Goal: Task Accomplishment & Management: Manage account settings

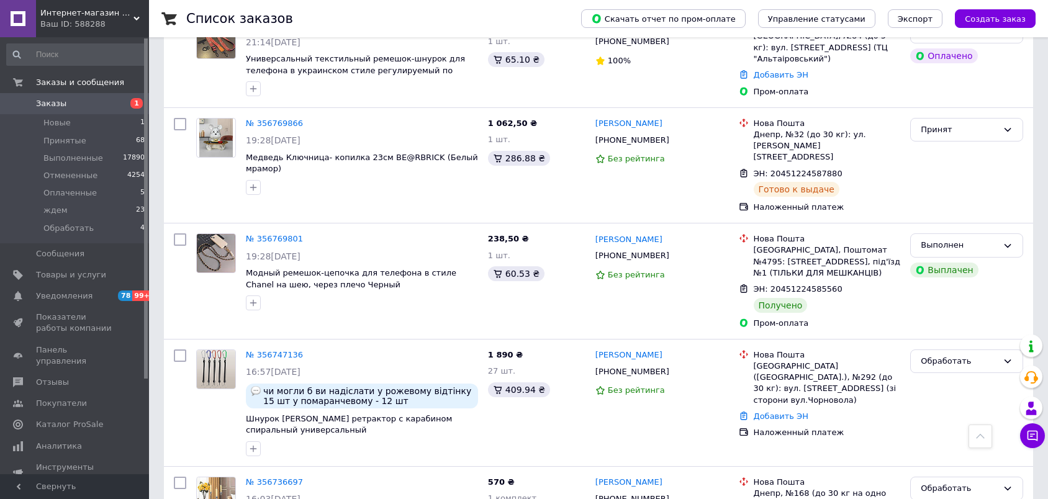
scroll to position [2037, 0]
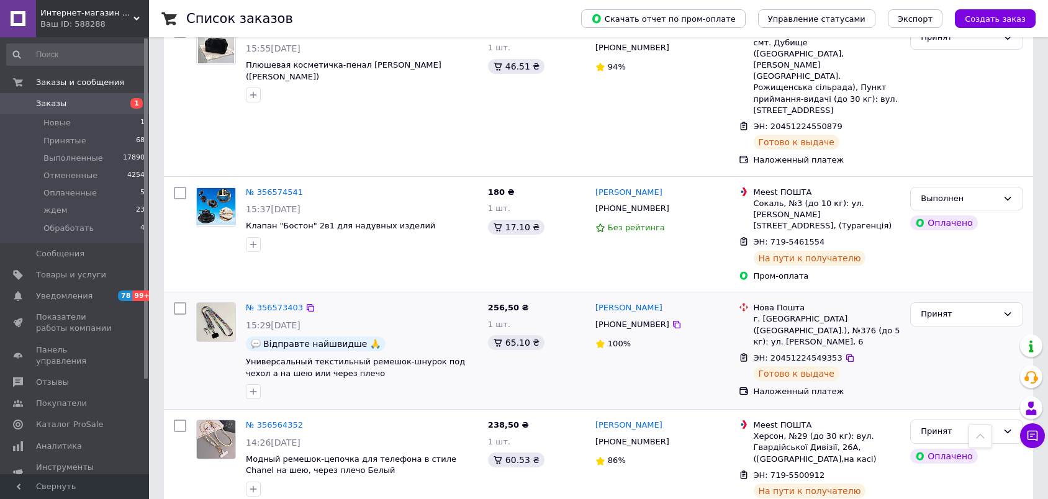
scroll to position [1969, 0]
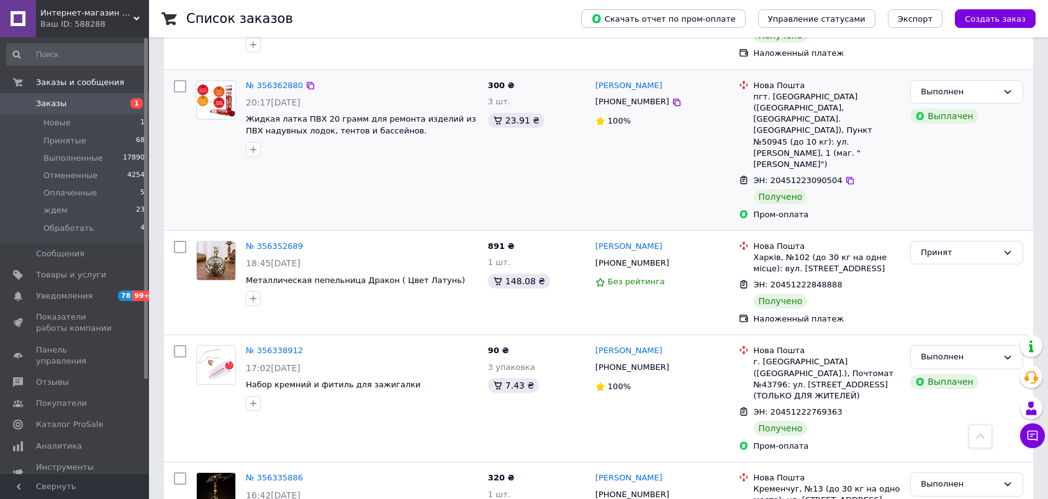
scroll to position [1242, 0]
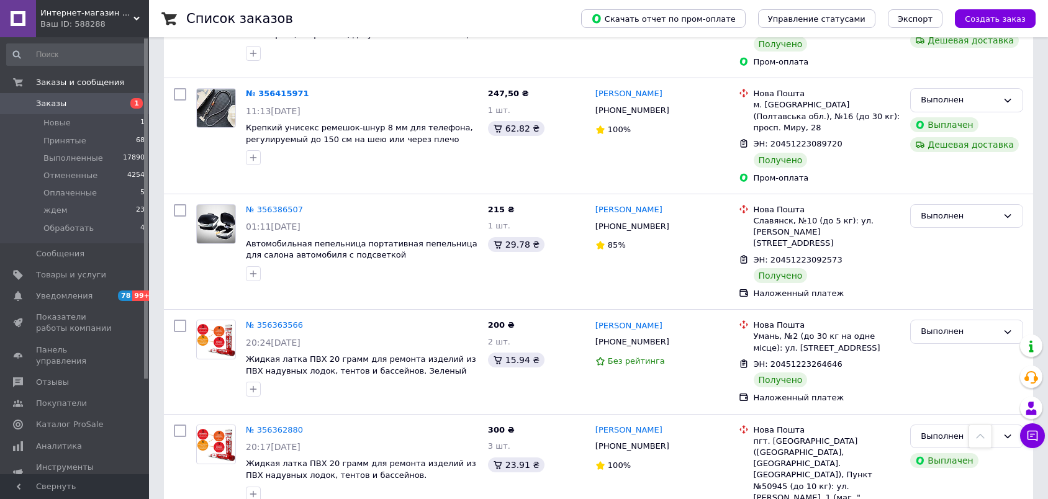
click at [983, 440] on icon at bounding box center [980, 436] width 9 height 9
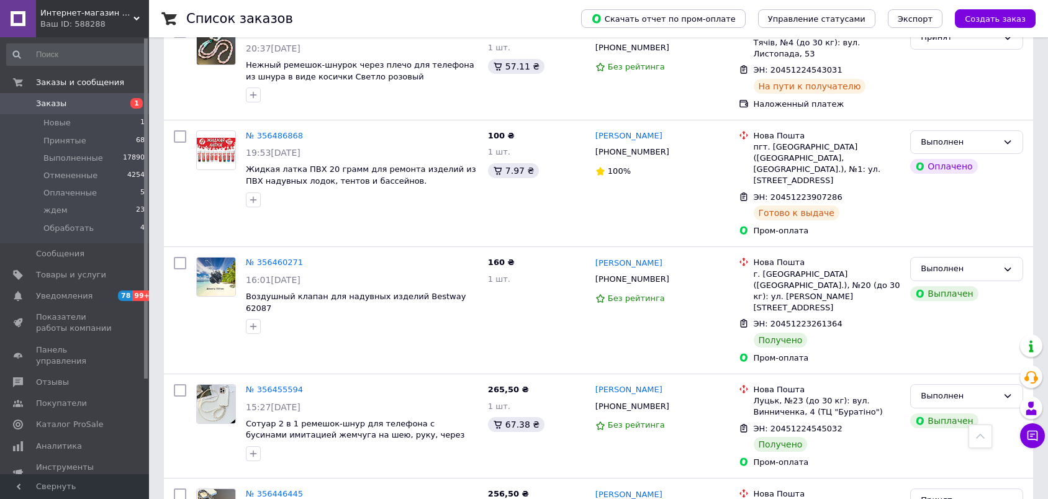
scroll to position [0, 0]
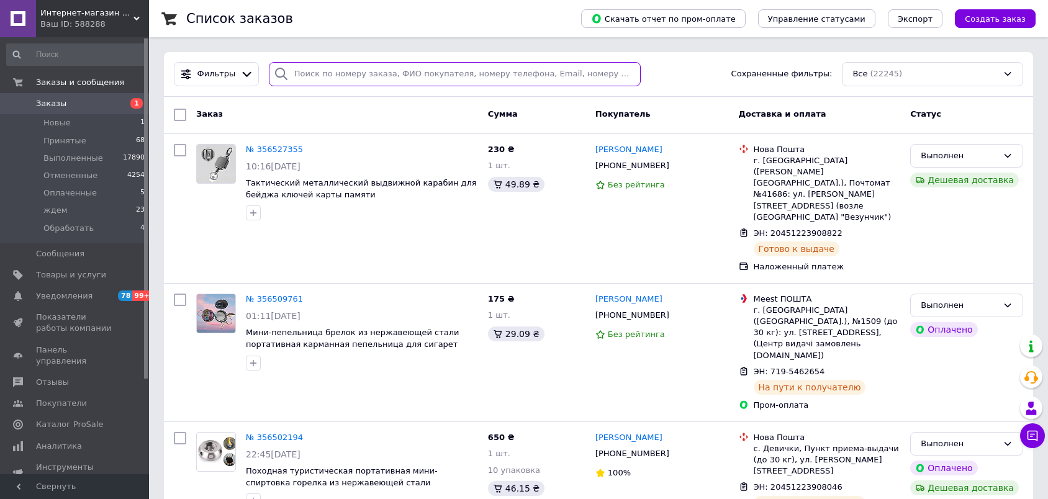
click at [461, 82] on input "search" at bounding box center [455, 74] width 372 height 24
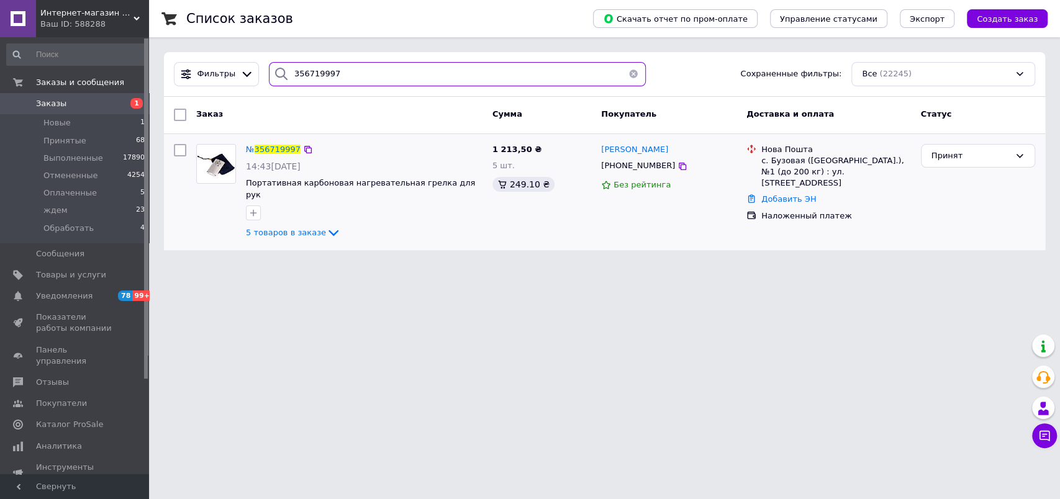
type input "356719997"
click at [628, 74] on button "button" at bounding box center [633, 74] width 25 height 24
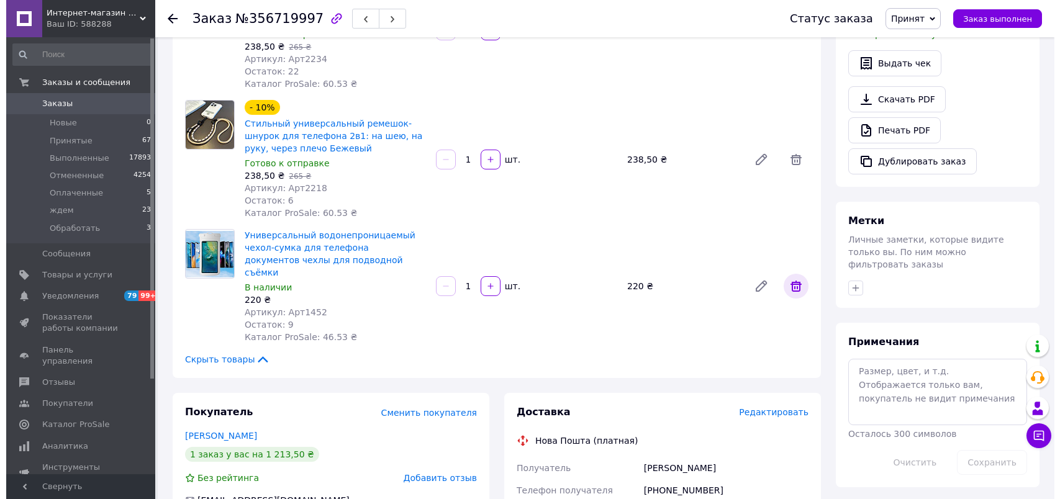
scroll to position [551, 0]
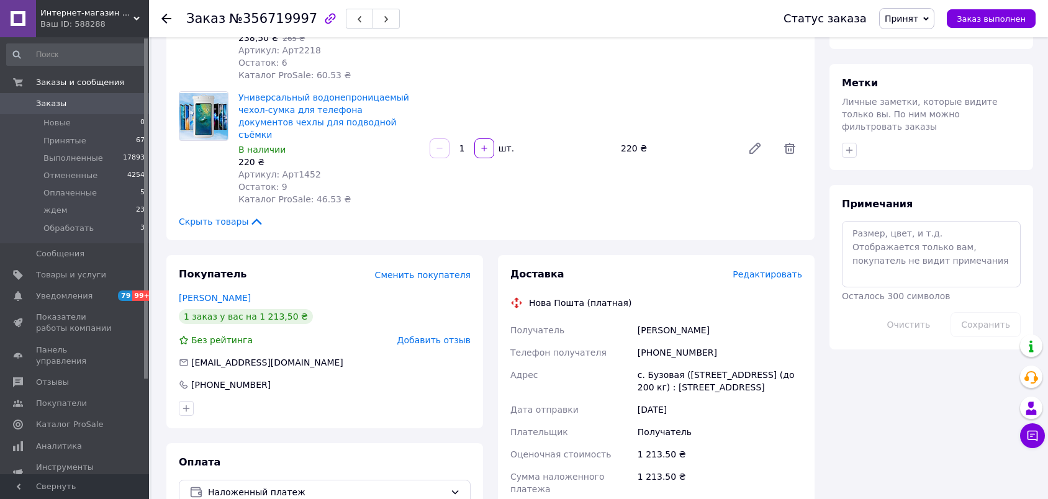
click at [777, 269] on span "Редактировать" at bounding box center [768, 274] width 70 height 10
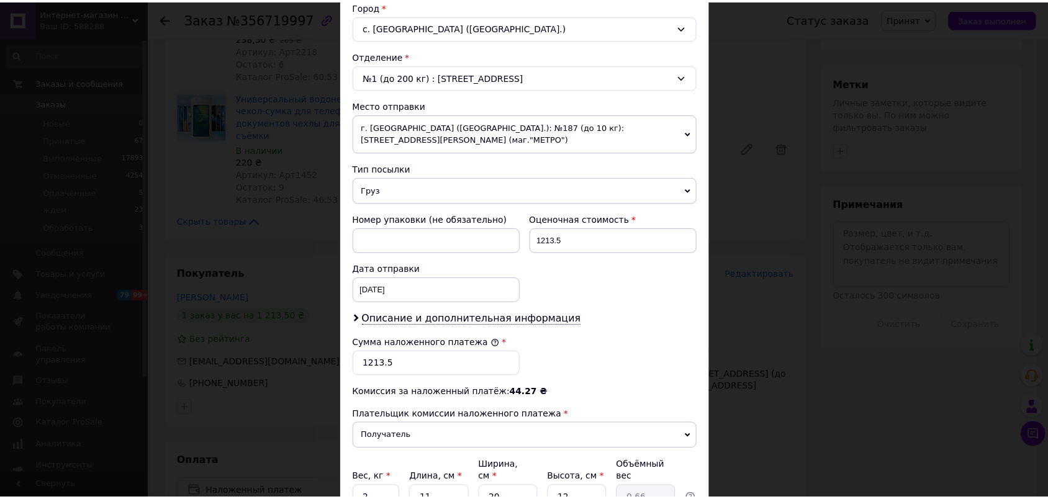
scroll to position [446, 0]
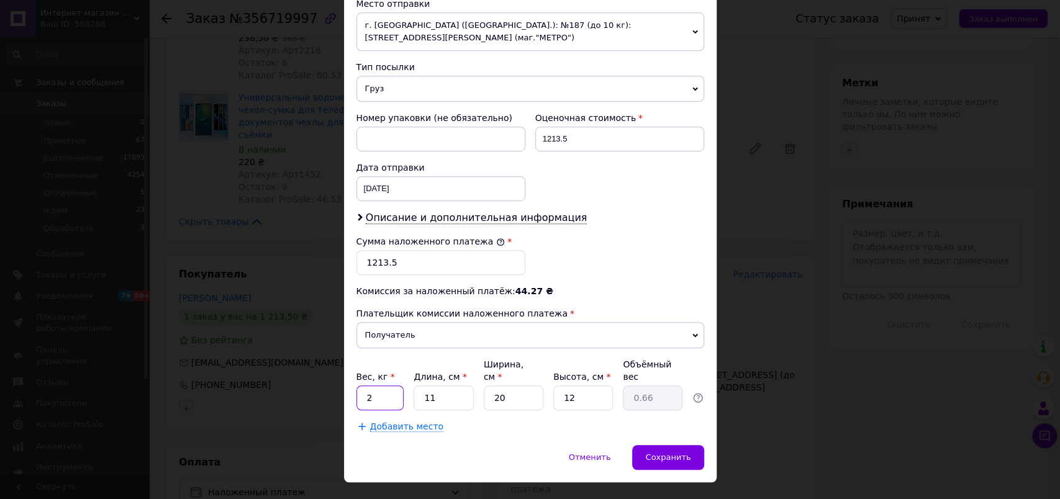
click at [392, 386] on input "2" at bounding box center [380, 398] width 48 height 25
type input "1"
click at [669, 453] on span "Сохранить" at bounding box center [667, 457] width 45 height 9
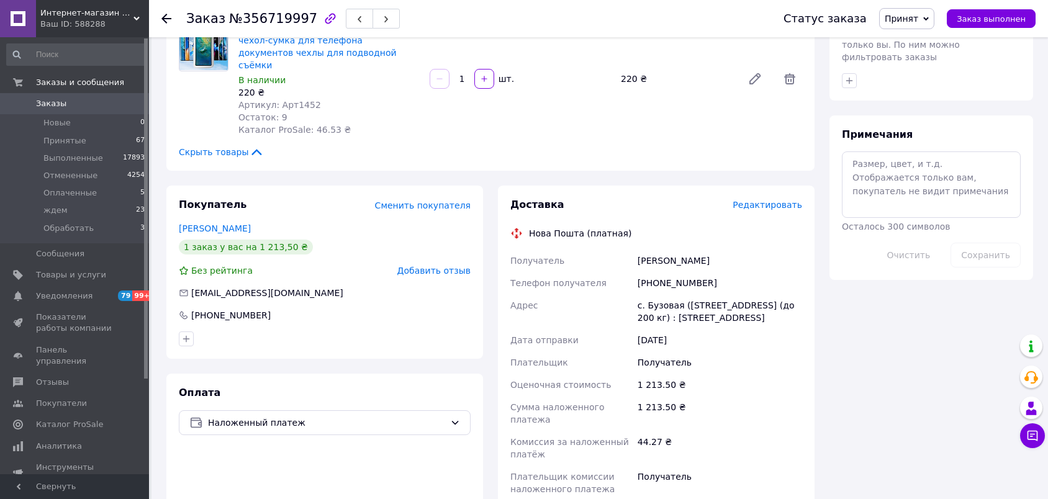
scroll to position [759, 0]
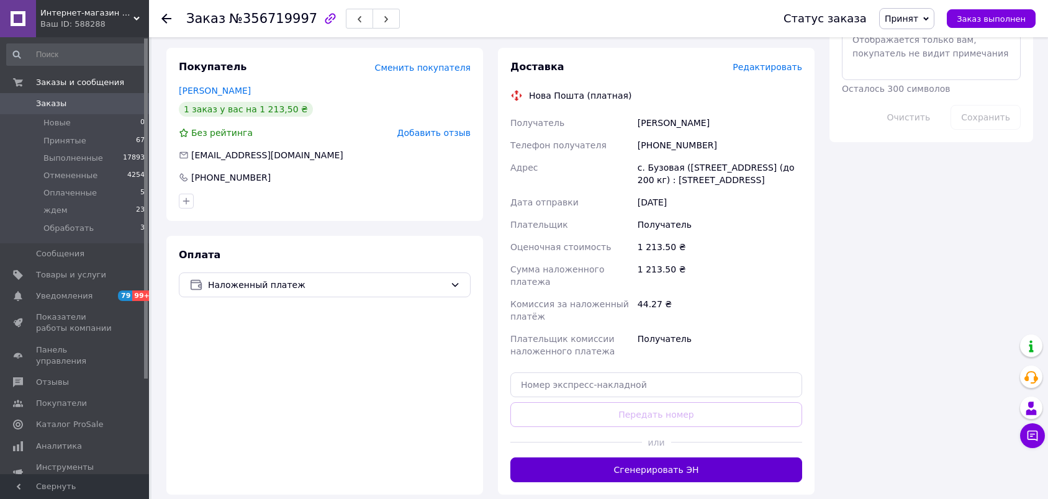
click at [639, 458] on button "Сгенерировать ЭН" at bounding box center [656, 470] width 292 height 25
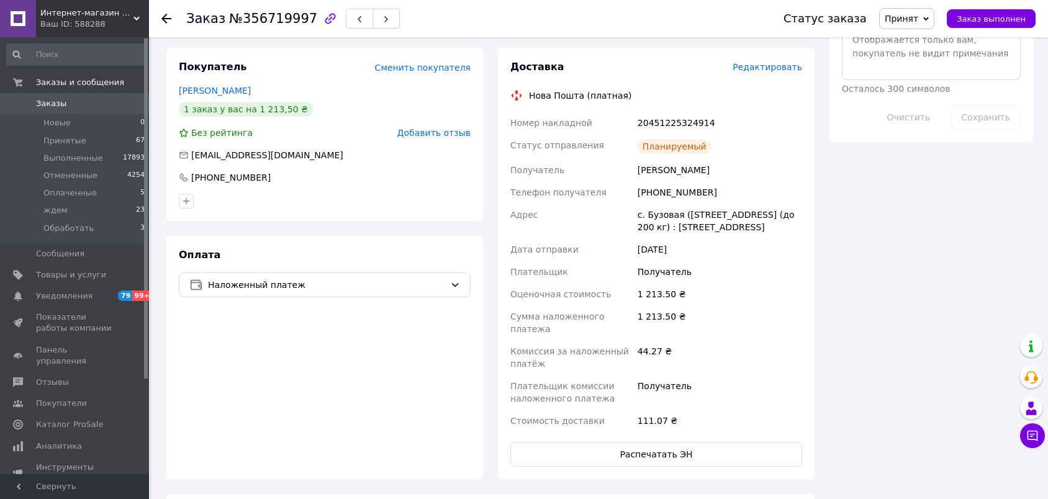
scroll to position [551, 0]
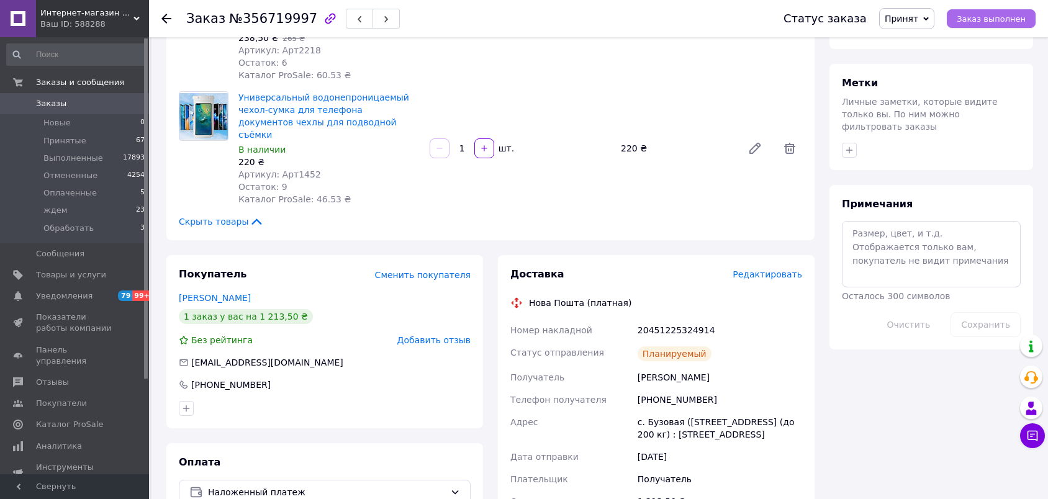
click at [978, 19] on span "Заказ выполнен" at bounding box center [991, 18] width 69 height 9
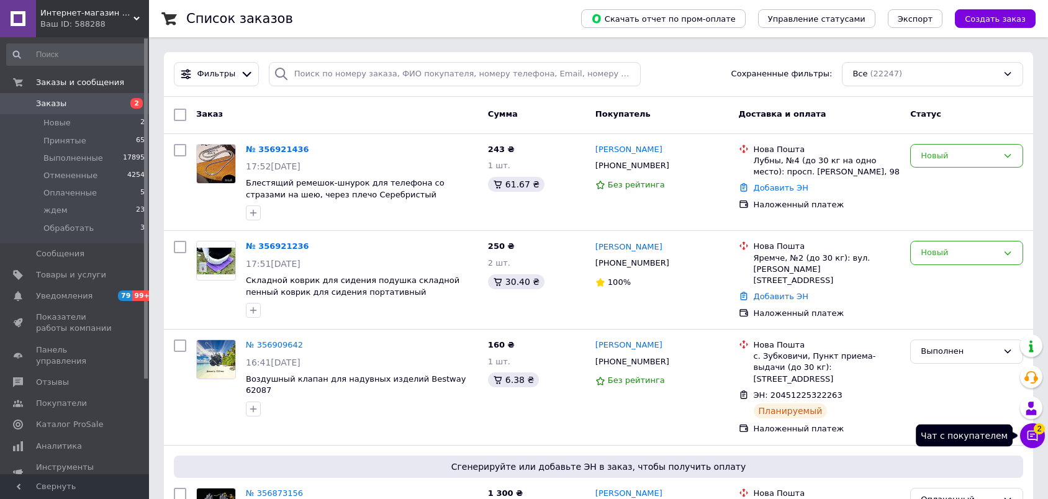
click at [1033, 440] on icon at bounding box center [1032, 436] width 12 height 12
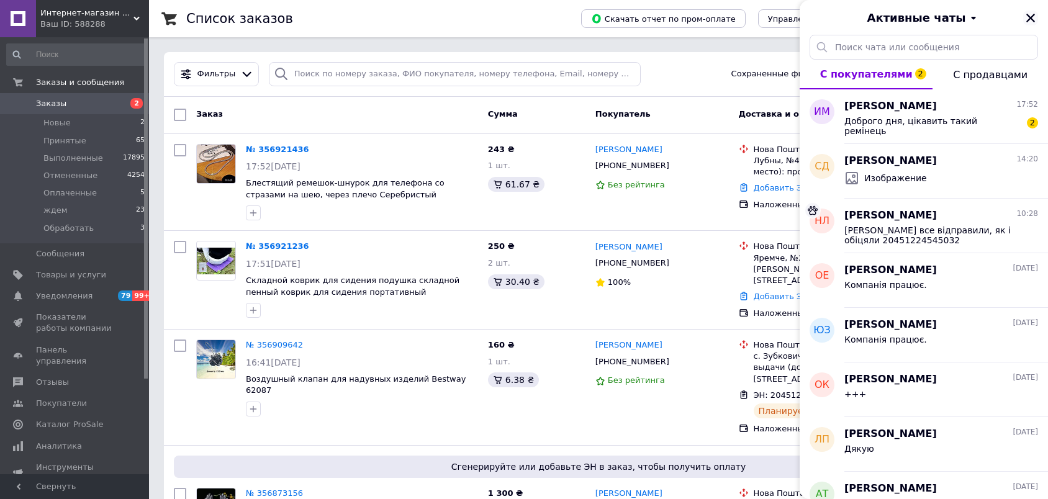
click at [1031, 17] on icon "Закрыть" at bounding box center [1030, 18] width 9 height 9
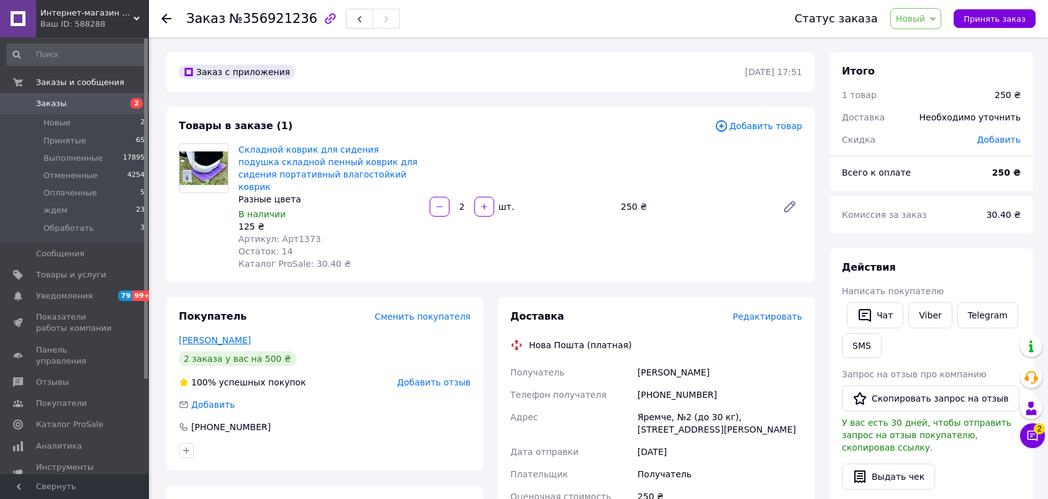
click at [214, 335] on link "[PERSON_NAME]" at bounding box center [215, 340] width 72 height 10
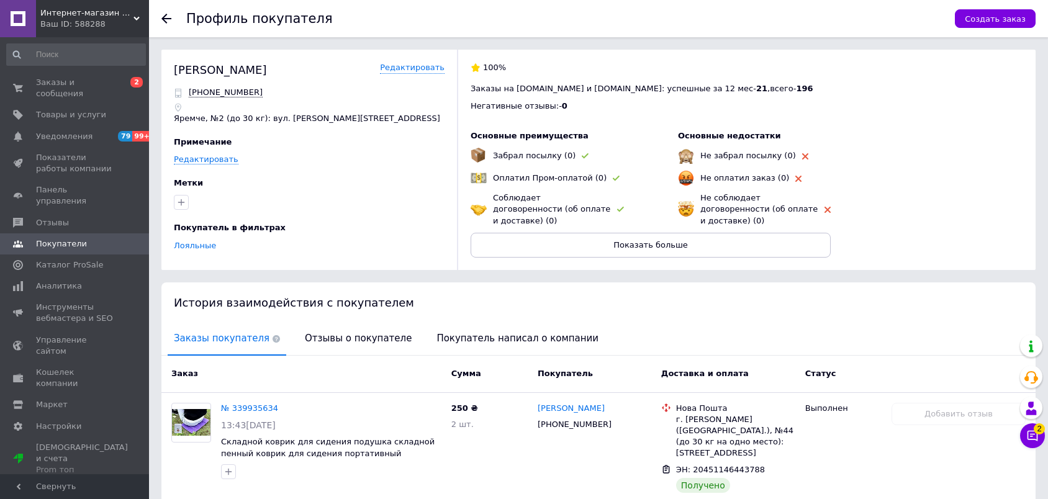
scroll to position [155, 0]
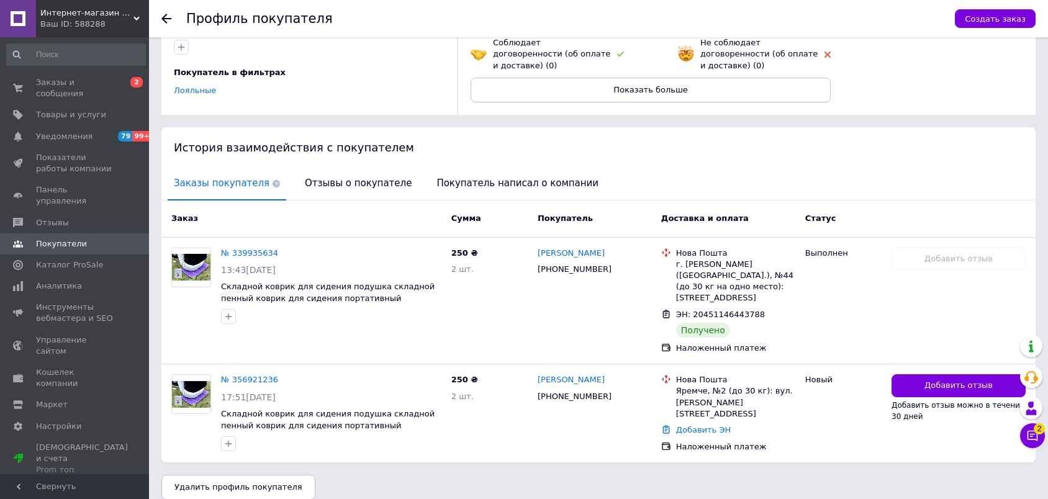
click at [164, 18] on use at bounding box center [166, 19] width 10 height 10
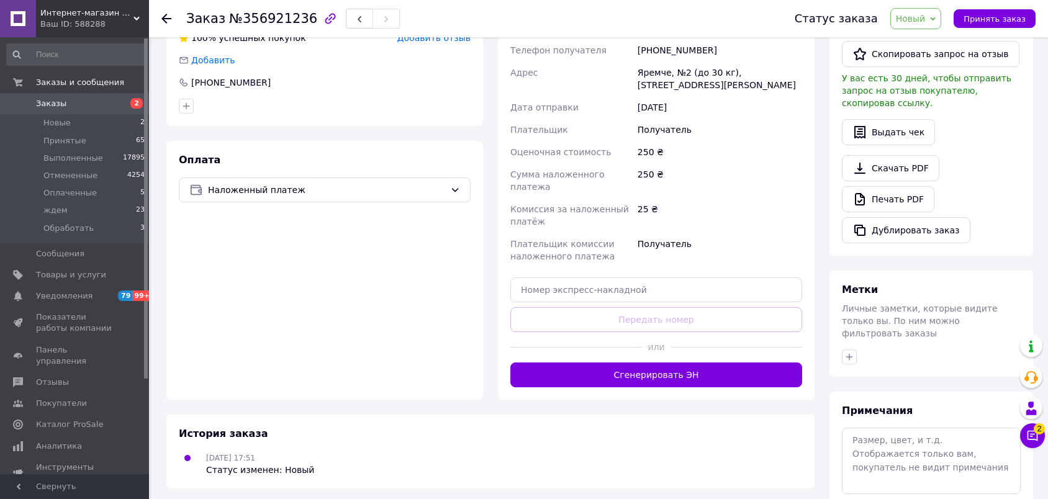
scroll to position [390, 0]
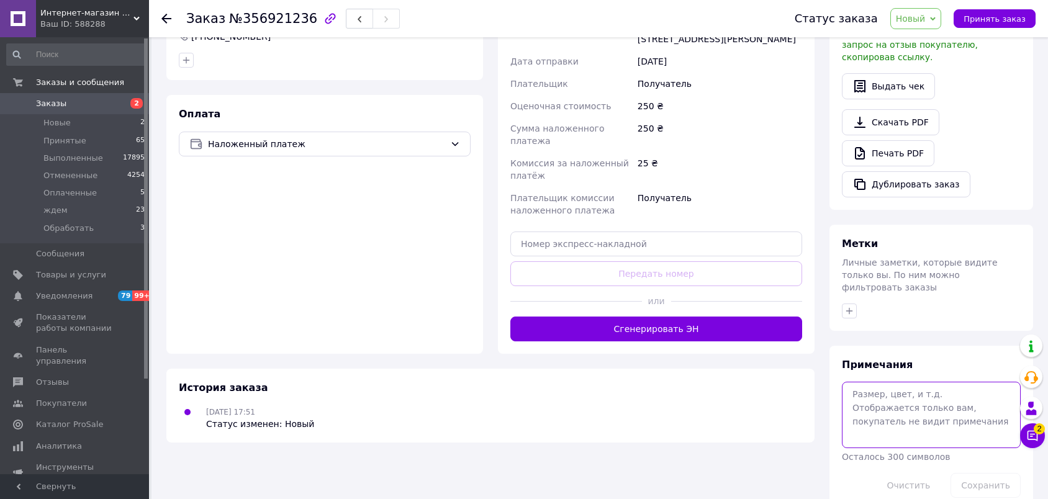
click at [870, 382] on textarea at bounding box center [931, 415] width 179 height 66
type textarea "зеленый, черный без чехла"
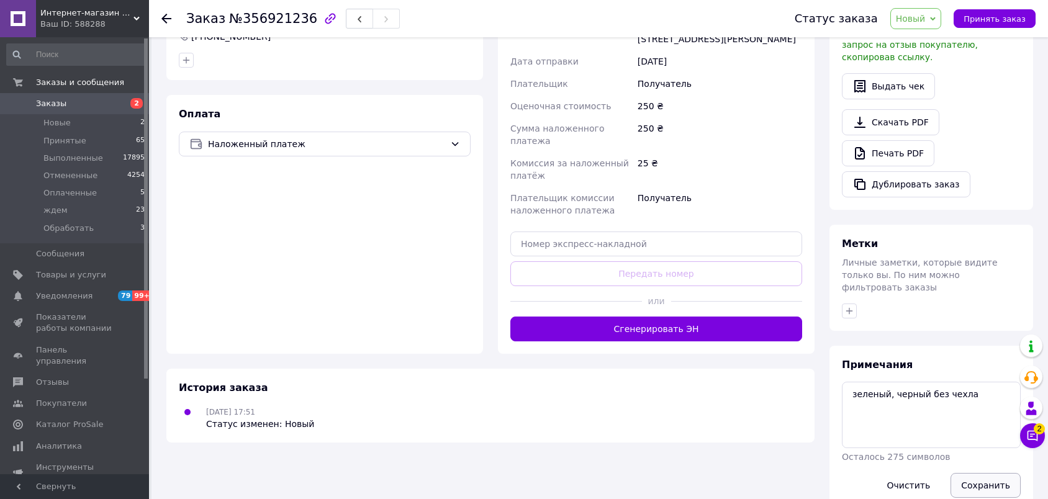
click at [980, 473] on button "Сохранить" at bounding box center [985, 485] width 70 height 25
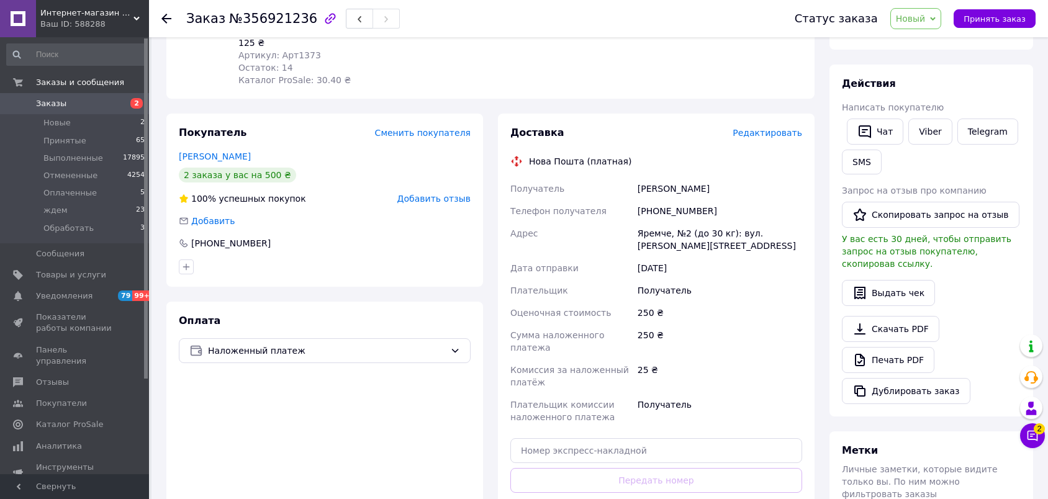
scroll to position [0, 0]
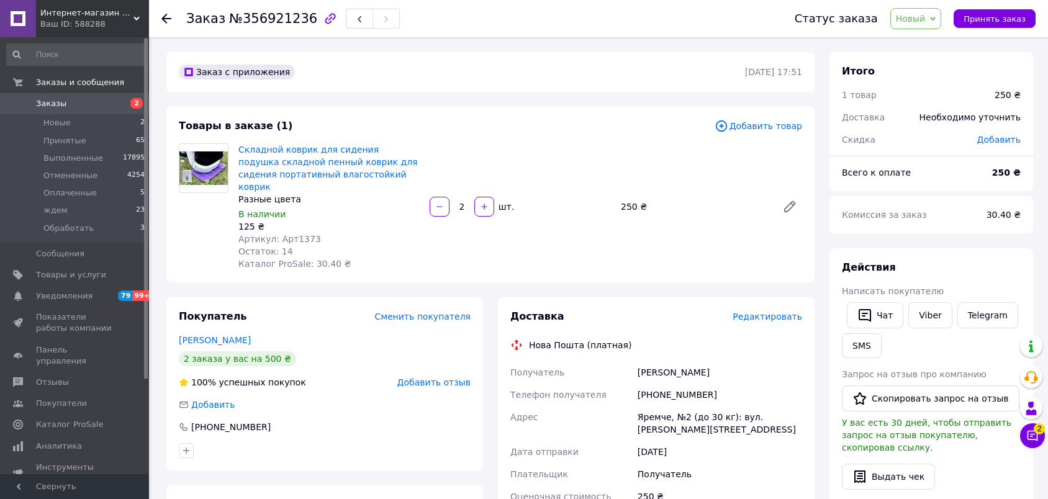
click at [916, 16] on span "Новый" at bounding box center [911, 19] width 30 height 10
click at [913, 37] on li "Принят" at bounding box center [924, 43] width 66 height 19
